Goal: Task Accomplishment & Management: Manage account settings

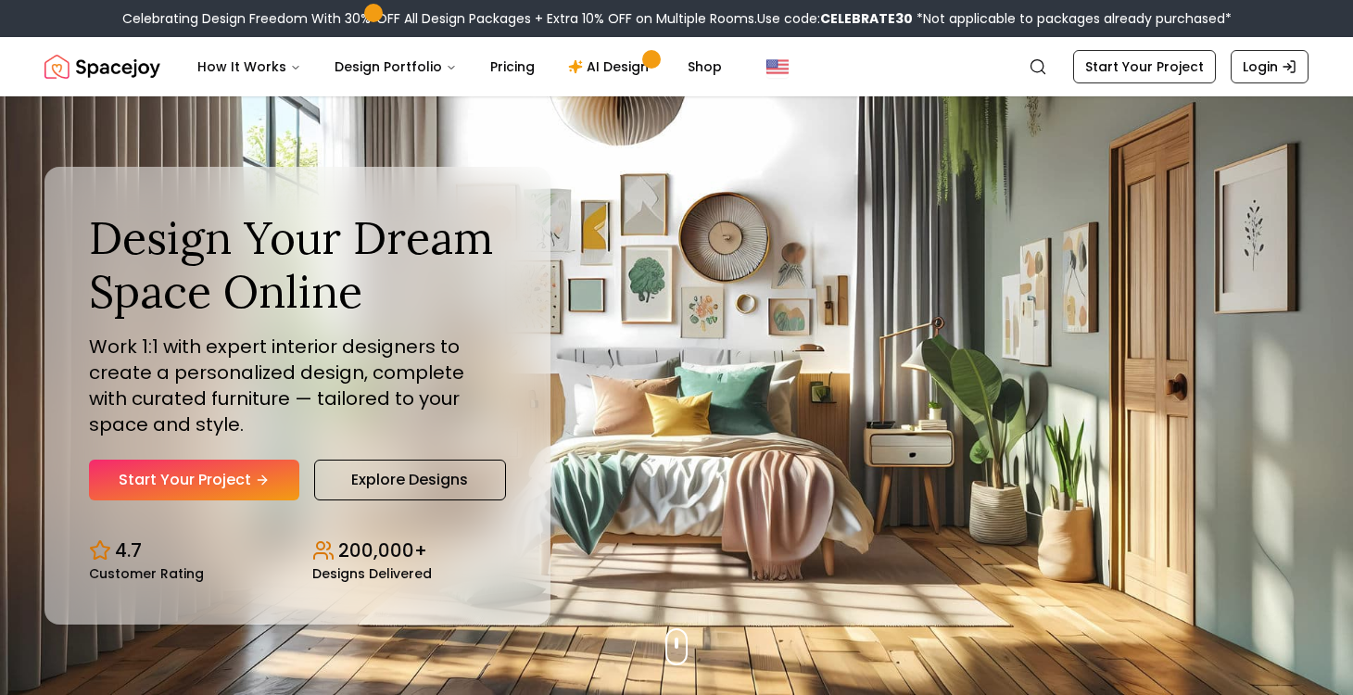
click at [1284, 67] on line "Global" at bounding box center [1286, 67] width 7 height 0
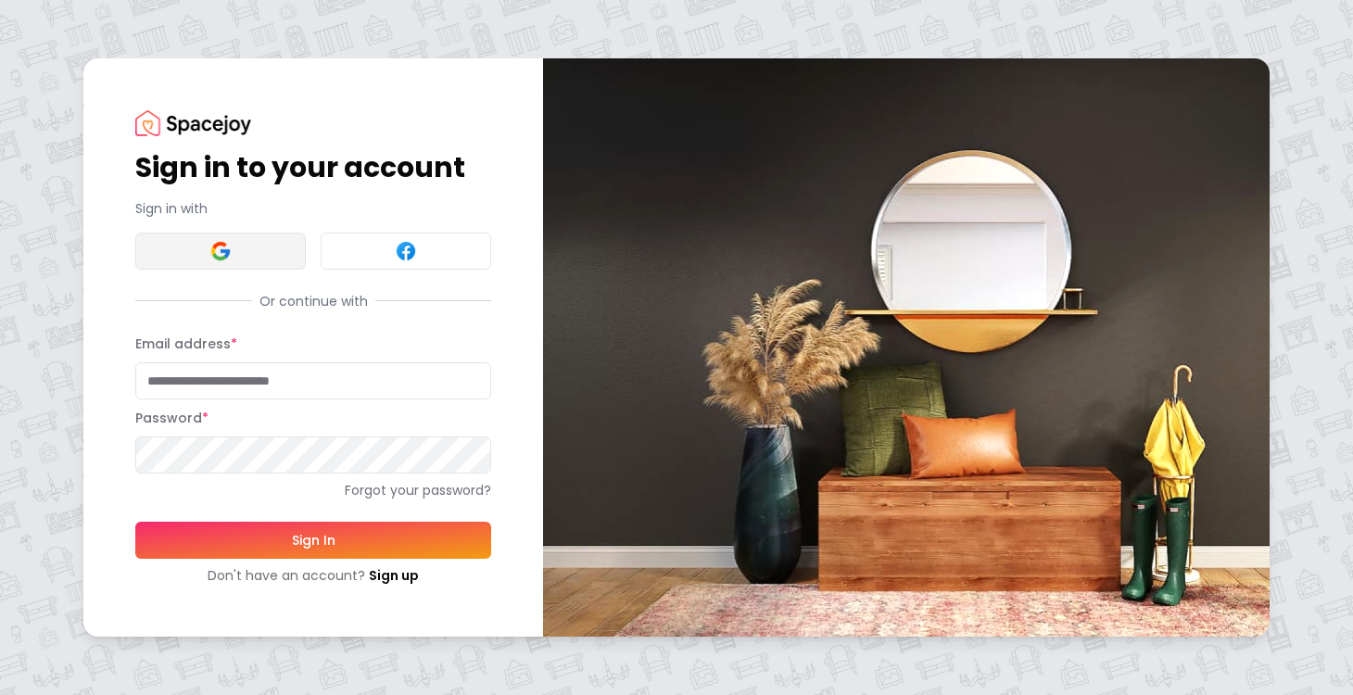
click at [296, 254] on button at bounding box center [220, 251] width 170 height 37
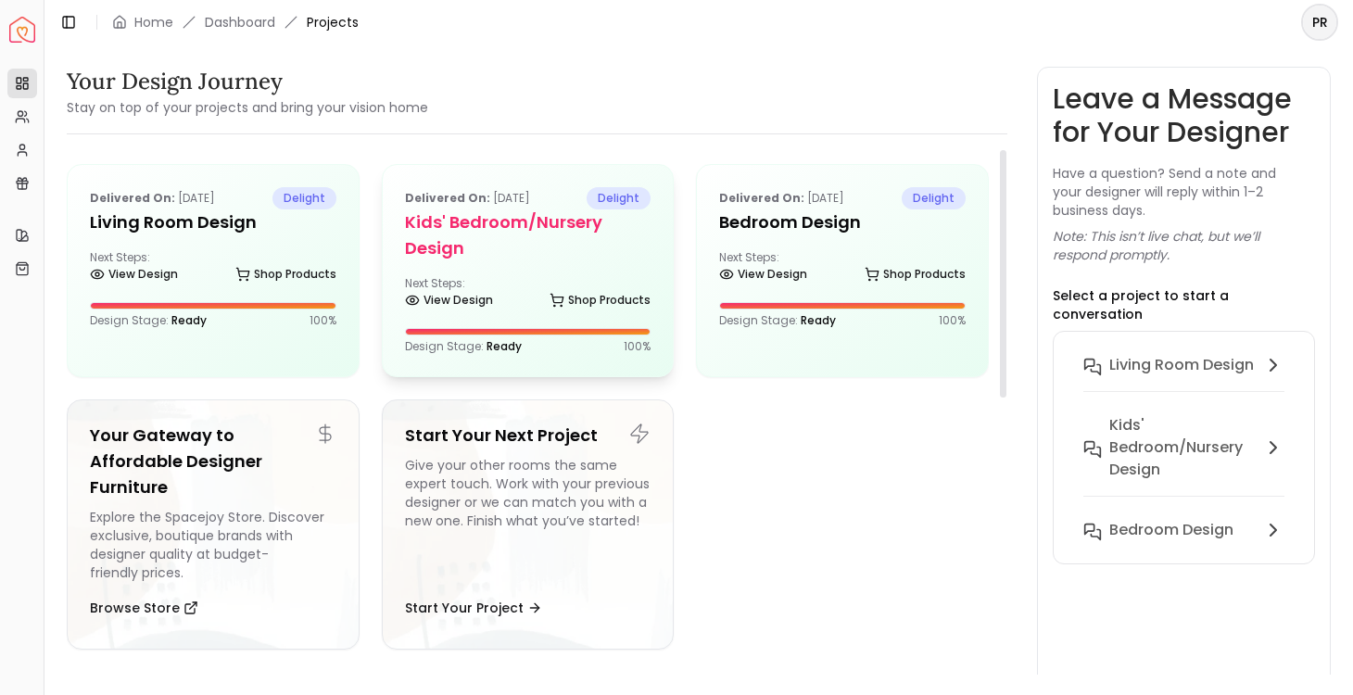
click at [484, 265] on div "Delivered on: [DATE] delight Kids' Bedroom/Nursery Design Next Steps: View Desi…" at bounding box center [528, 270] width 291 height 211
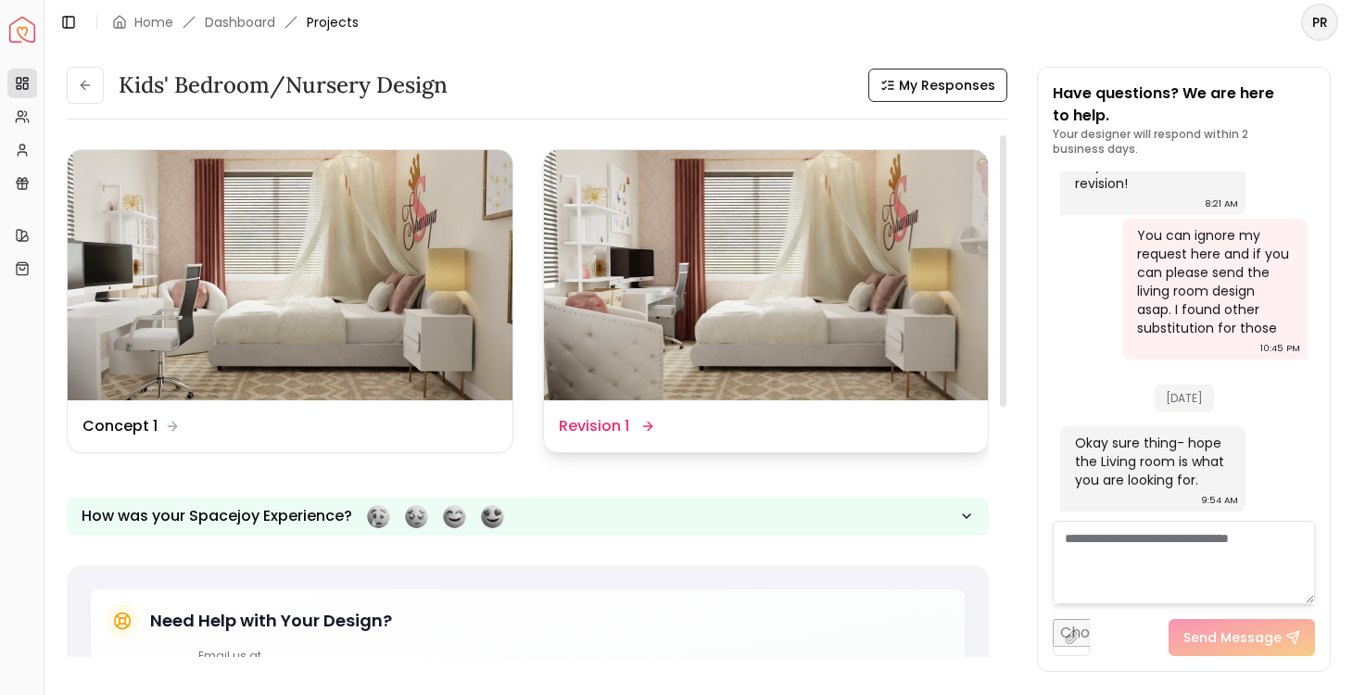
click at [637, 433] on div "Design Name Revision 1" at bounding box center [605, 426] width 93 height 22
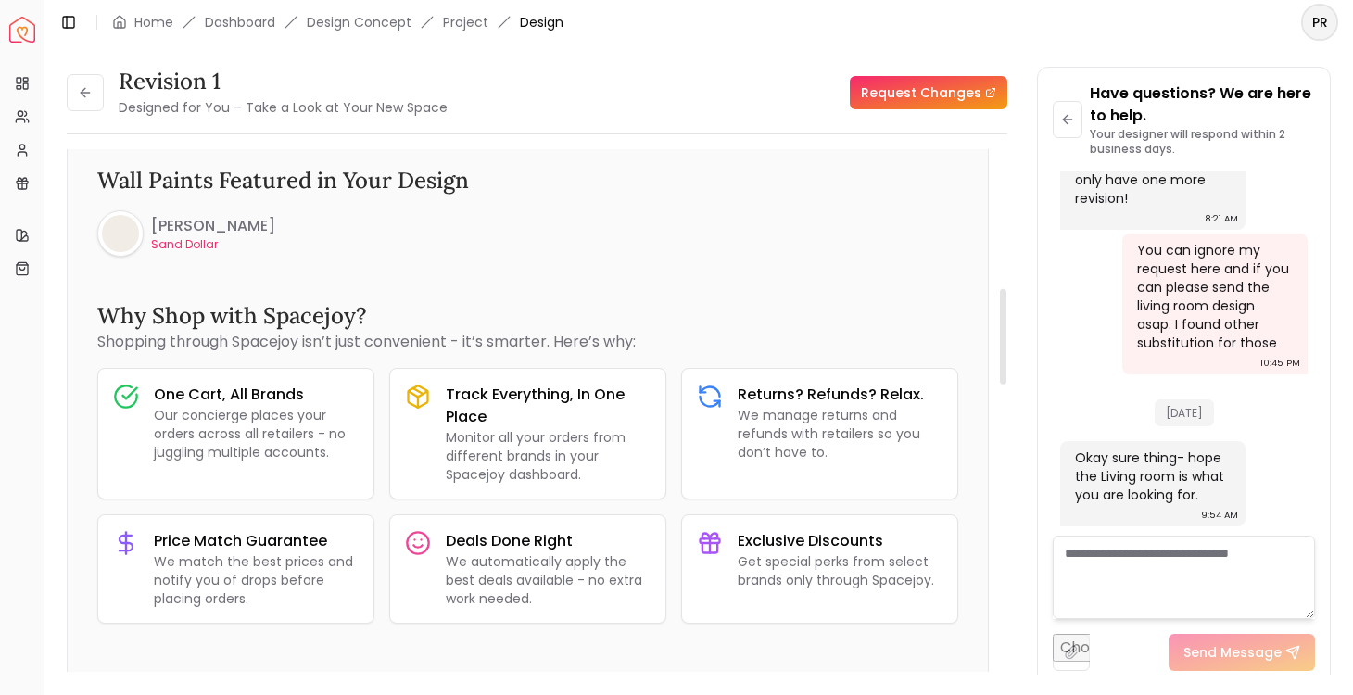
scroll to position [751, 0]
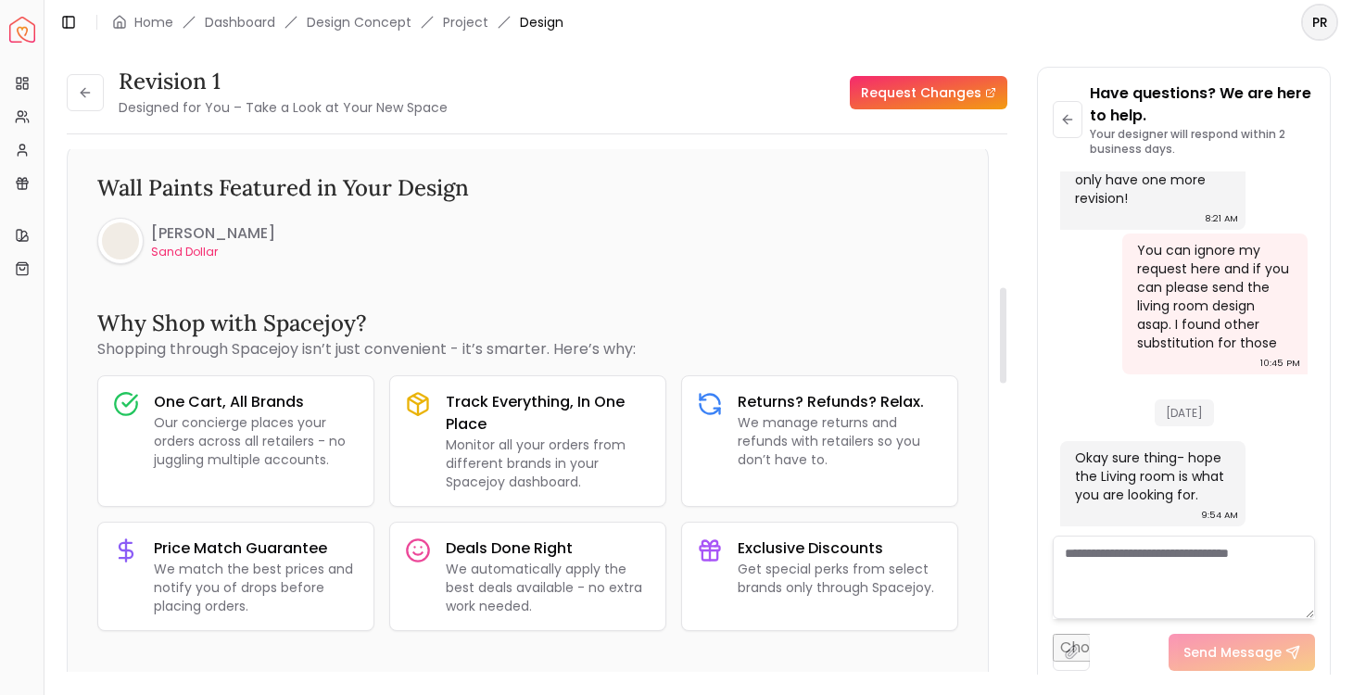
click at [127, 240] on div at bounding box center [120, 240] width 37 height 37
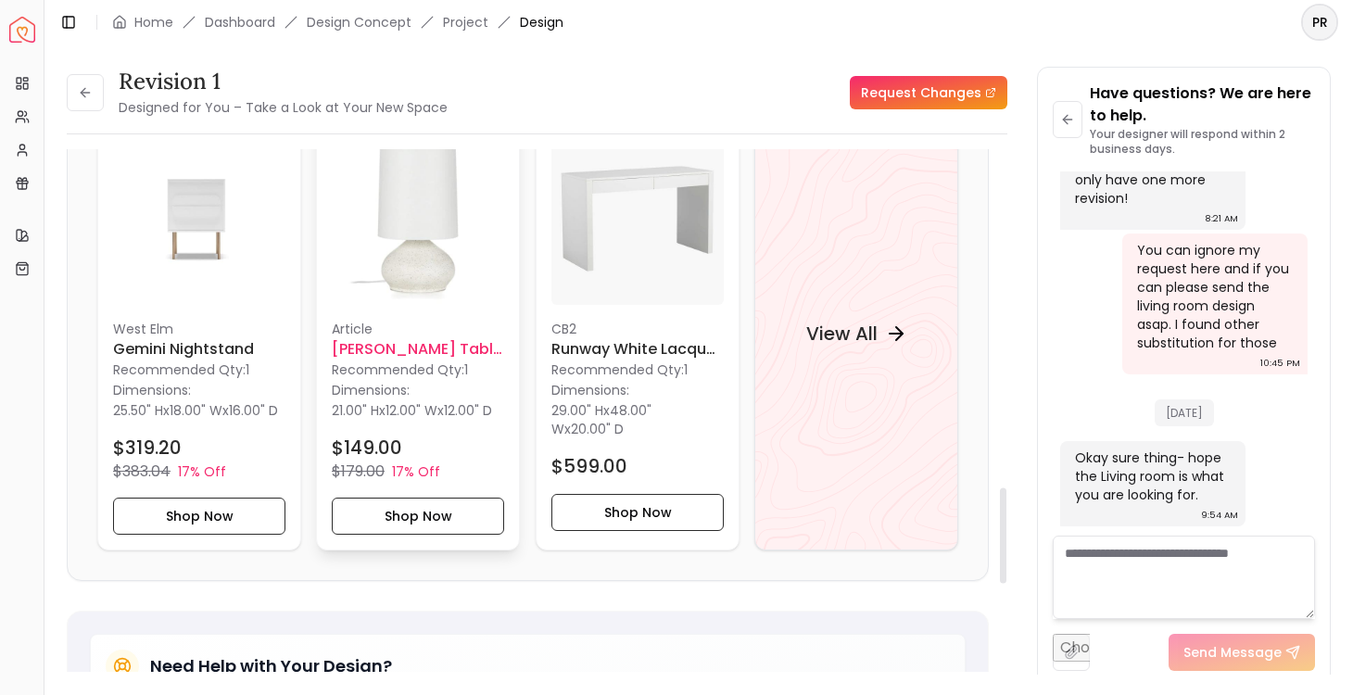
scroll to position [1844, 0]
click at [843, 392] on div "View All" at bounding box center [856, 333] width 204 height 434
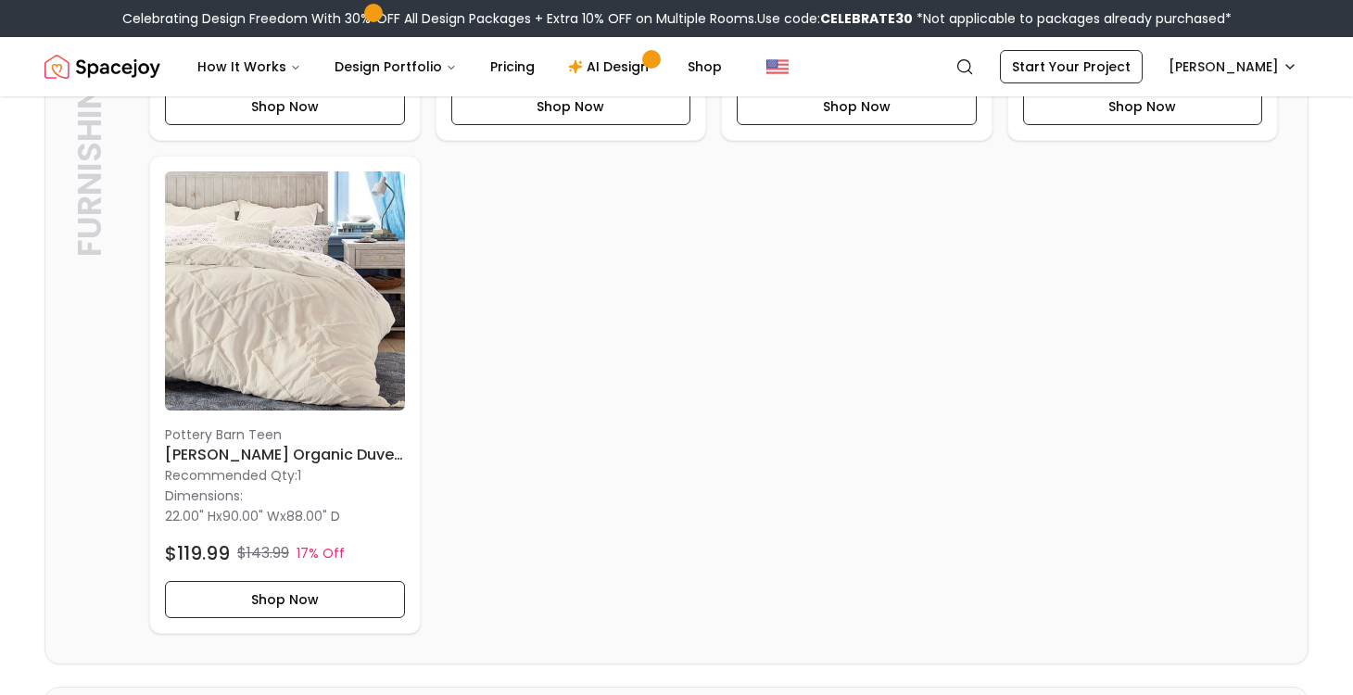
scroll to position [904, 0]
